Goal: Find specific page/section: Find specific page/section

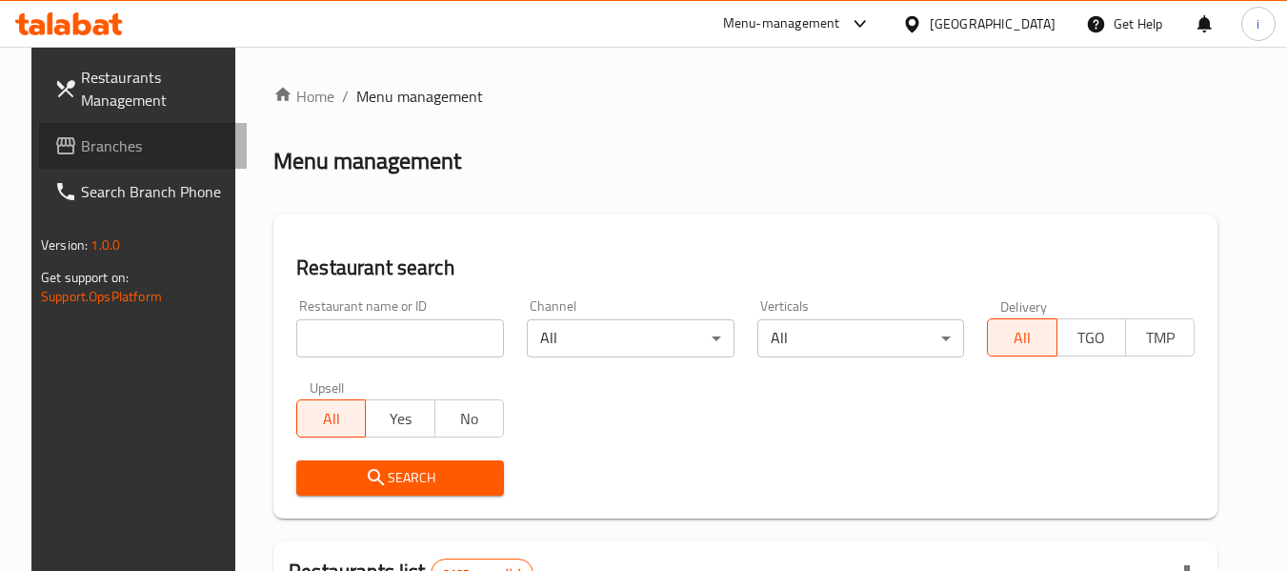
click at [102, 161] on link "Branches" at bounding box center [143, 146] width 208 height 46
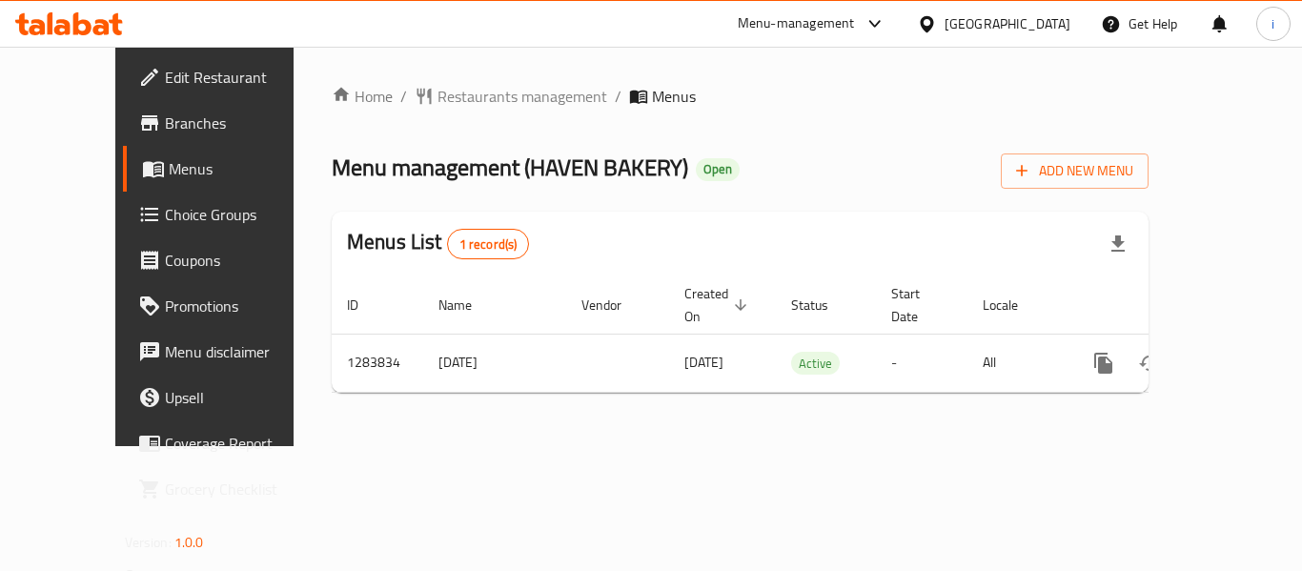
click at [893, 6] on div "Menu-management" at bounding box center [811, 24] width 179 height 46
click at [855, 20] on div "Menu-management" at bounding box center [796, 23] width 117 height 23
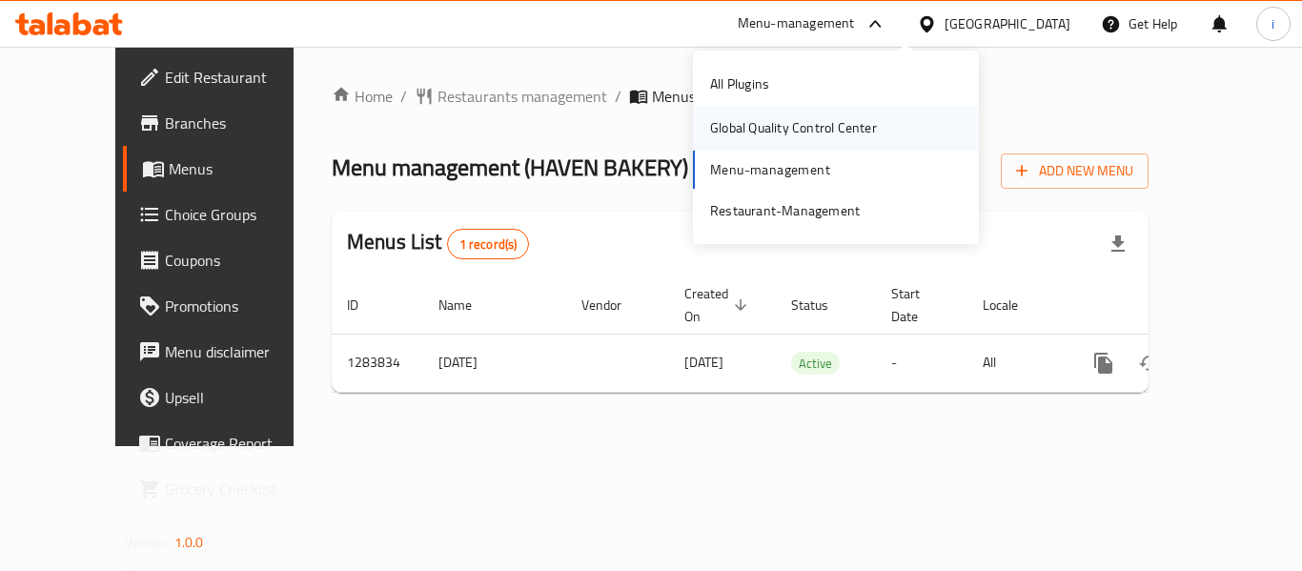
click at [766, 128] on div "Global Quality Control Center" at bounding box center [793, 127] width 167 height 21
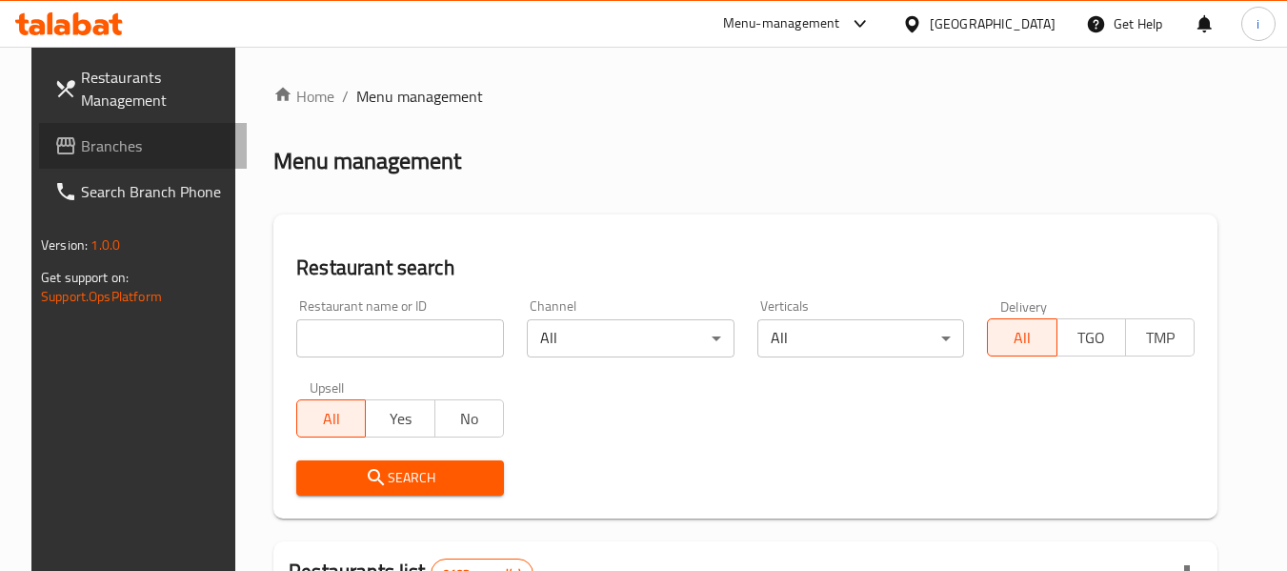
click at [116, 150] on span "Branches" at bounding box center [156, 145] width 151 height 23
